Goal: Information Seeking & Learning: Learn about a topic

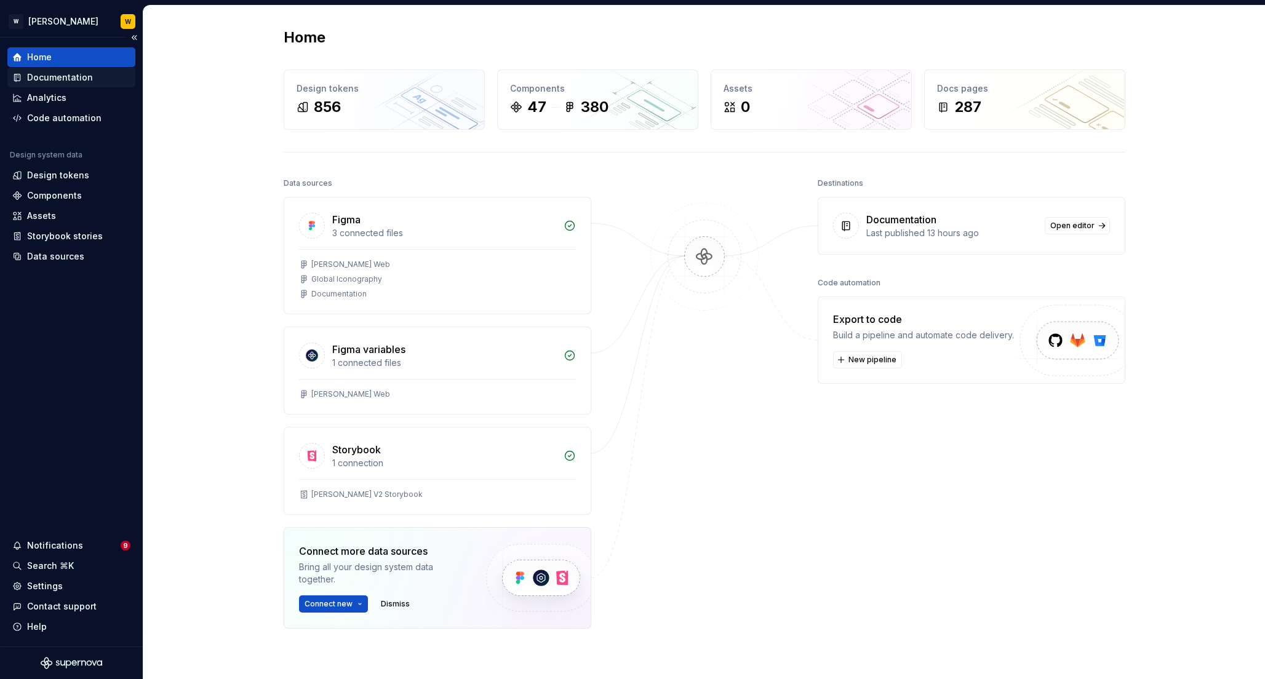
click at [49, 77] on div "Documentation" at bounding box center [60, 77] width 66 height 12
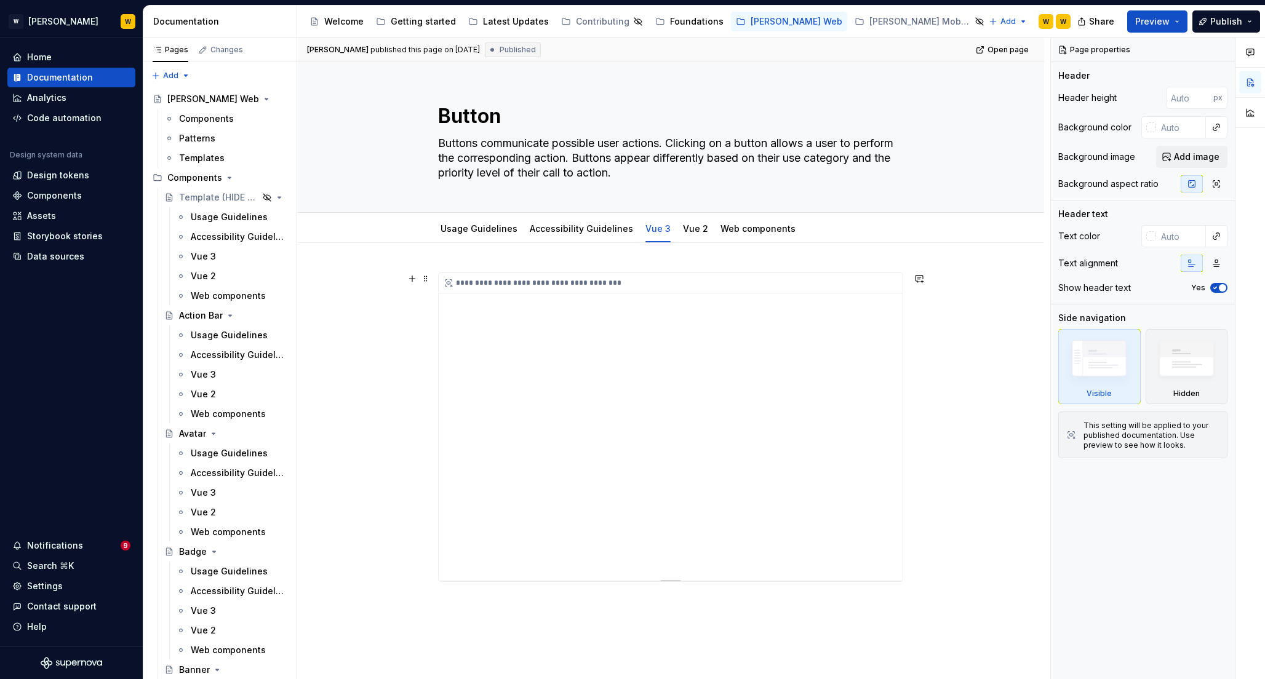
click at [786, 370] on div "**********" at bounding box center [671, 427] width 464 height 308
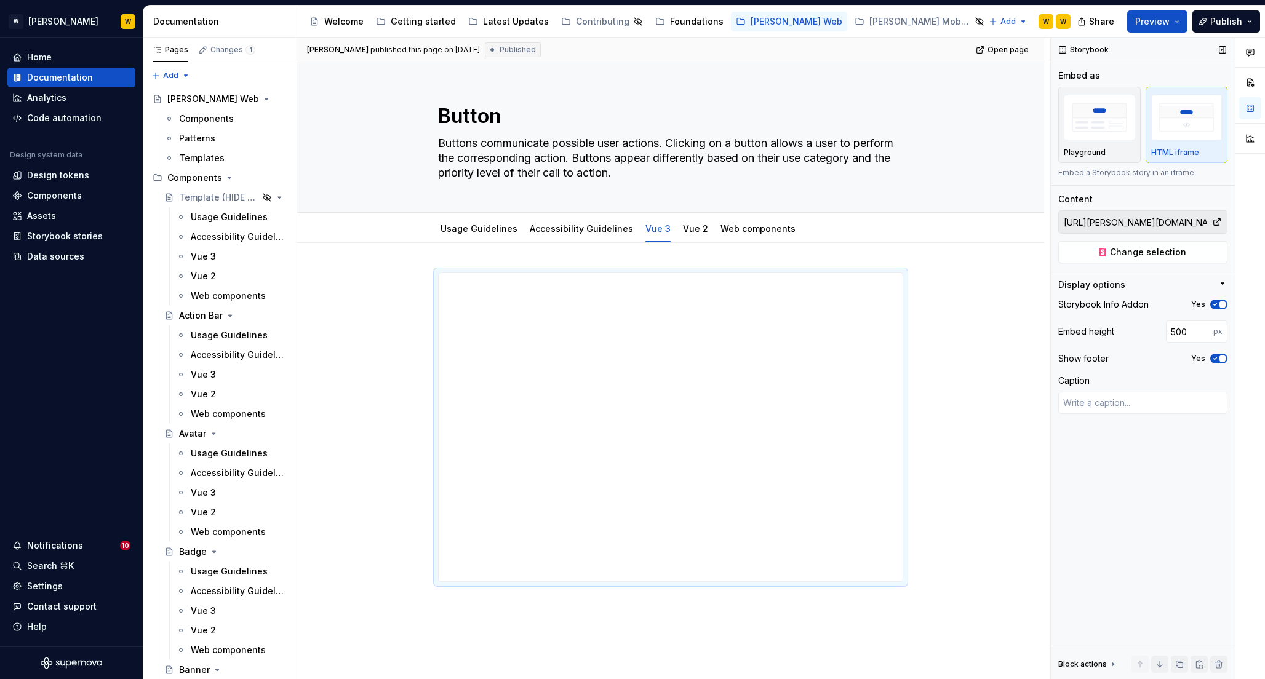
type textarea "*"
